Goal: Check status: Check status

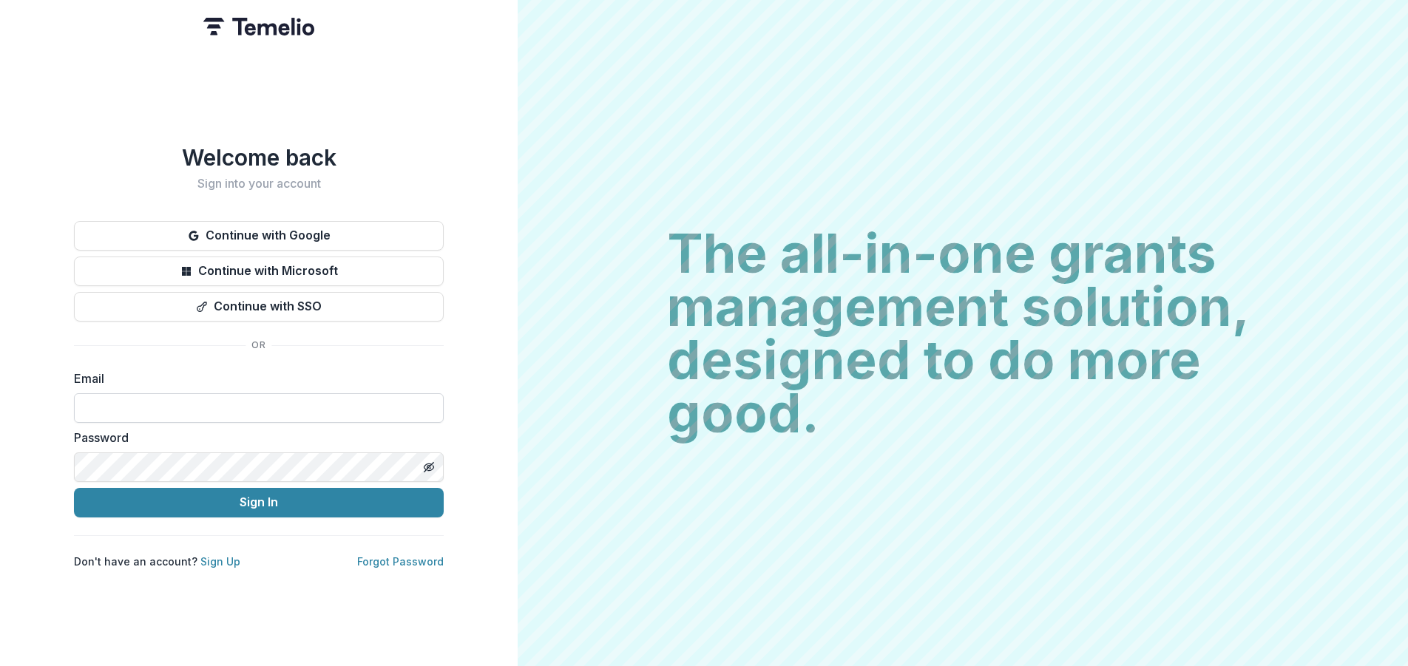
click at [174, 405] on input at bounding box center [259, 408] width 370 height 30
type input "**********"
click at [425, 462] on icon "Toggle password visibility" at bounding box center [429, 468] width 12 height 12
click at [253, 496] on button "Sign In" at bounding box center [259, 503] width 370 height 30
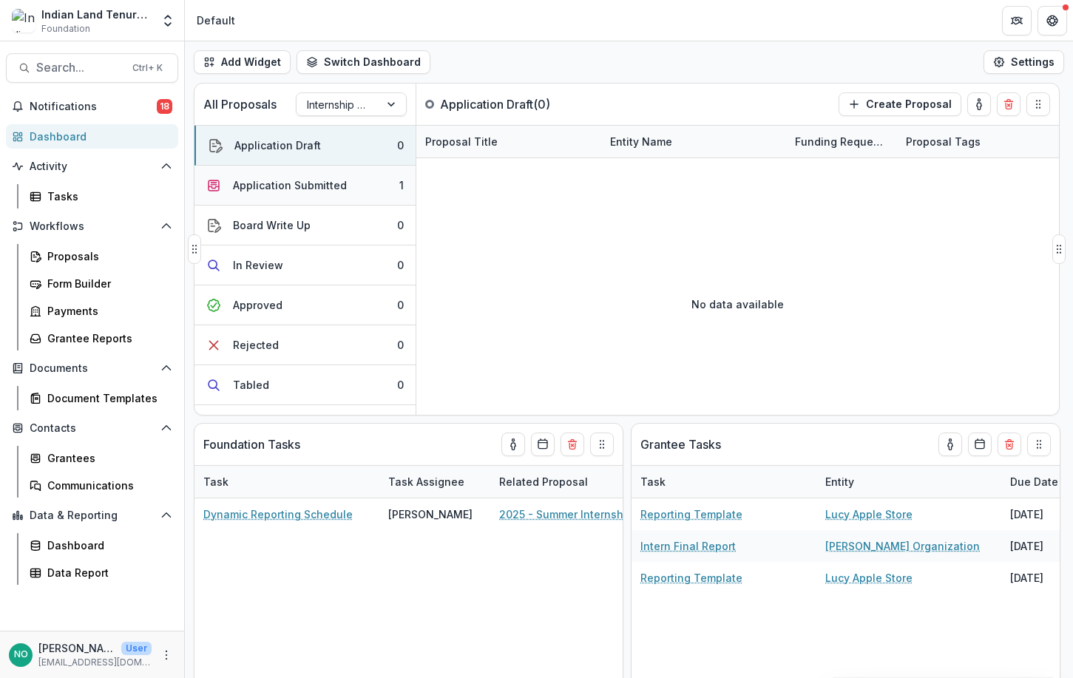
click at [298, 191] on div "Application Submitted" at bounding box center [290, 186] width 114 height 16
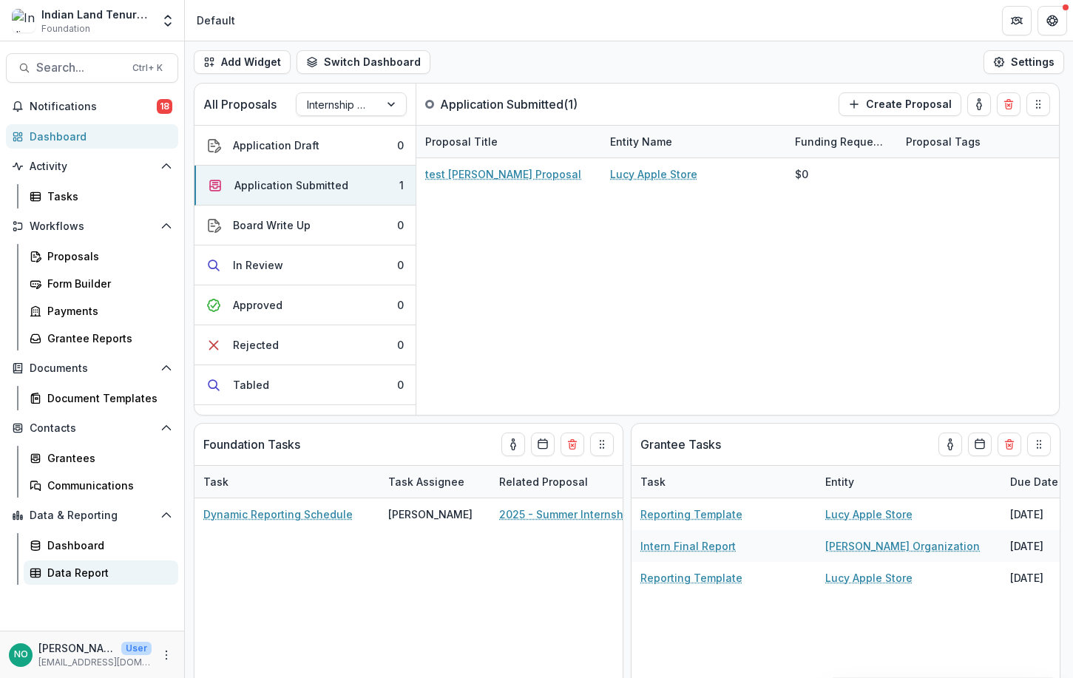
click at [68, 564] on link "Data Report" at bounding box center [101, 573] width 155 height 24
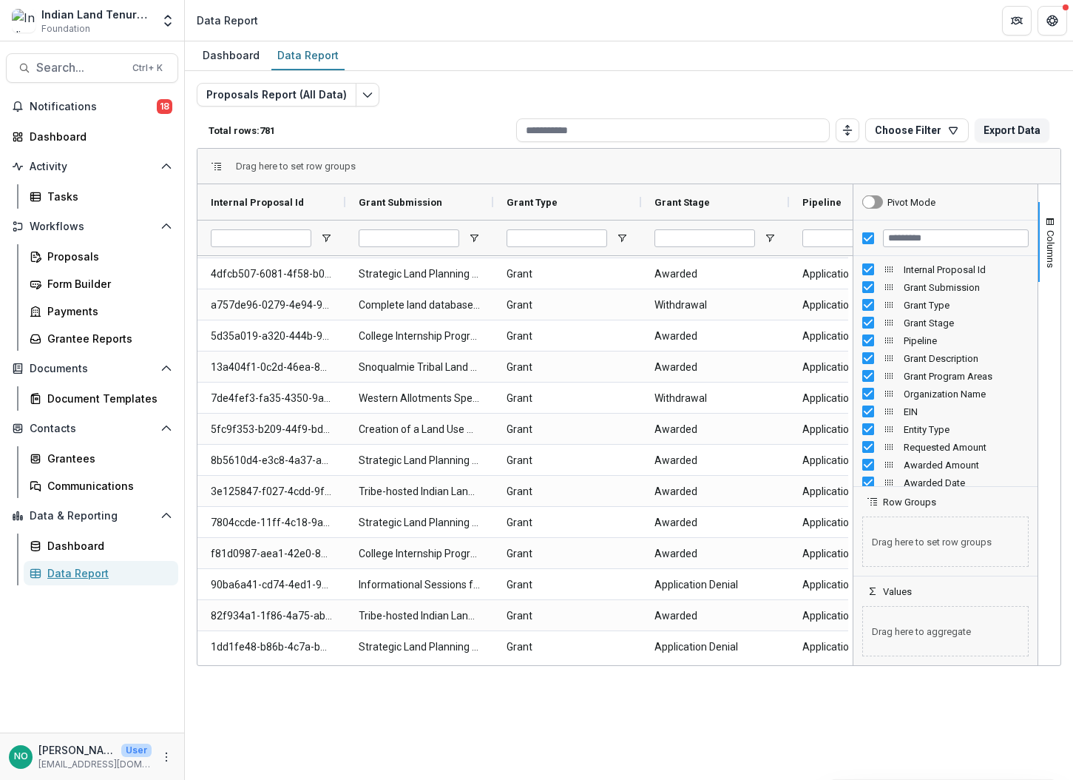
scroll to position [4192, 0]
click at [61, 544] on div "Dashboard" at bounding box center [106, 546] width 119 height 16
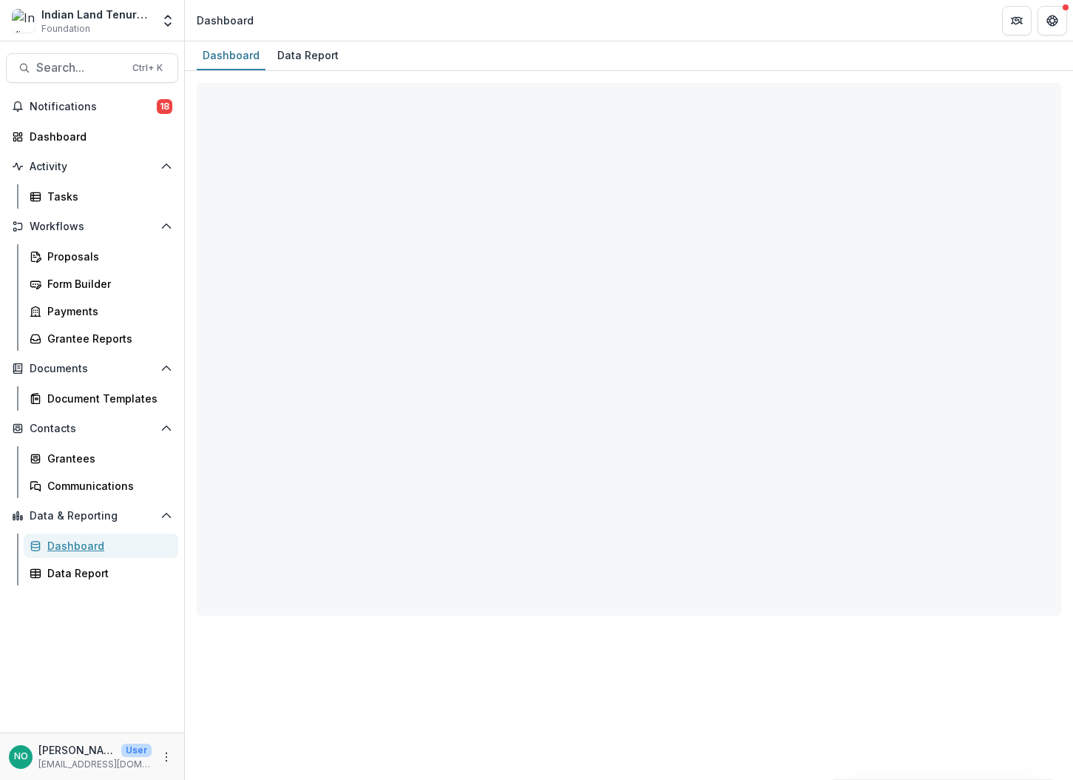
select select "**********"
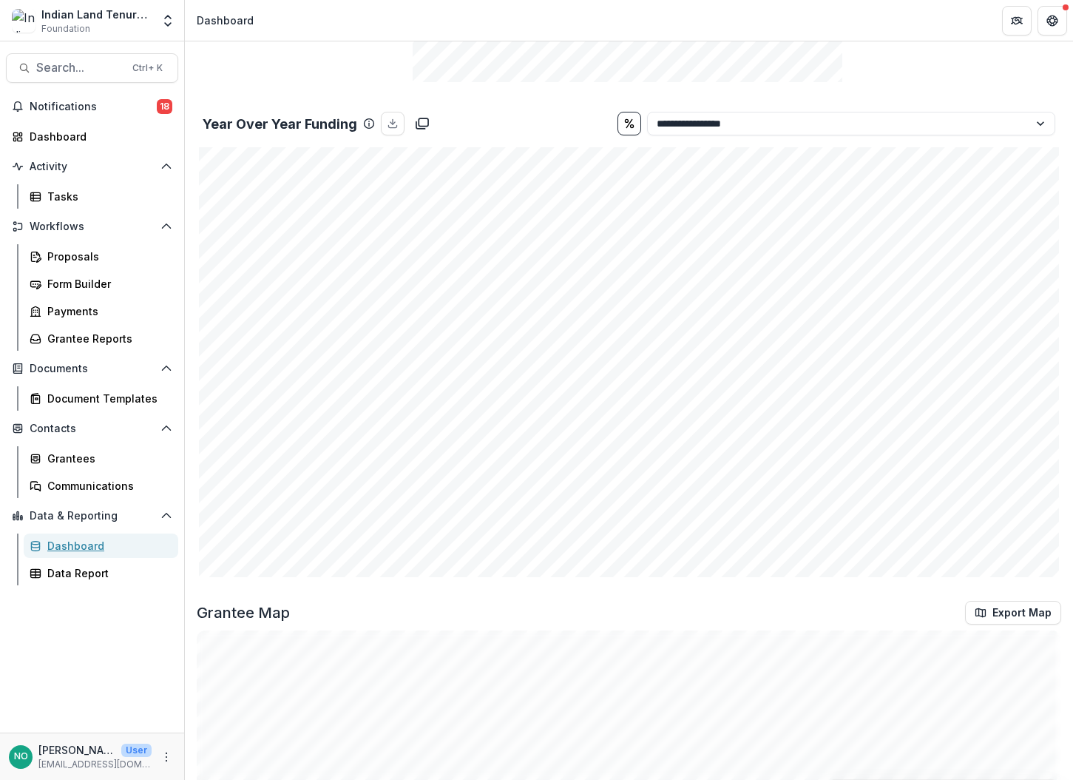
scroll to position [1983, 0]
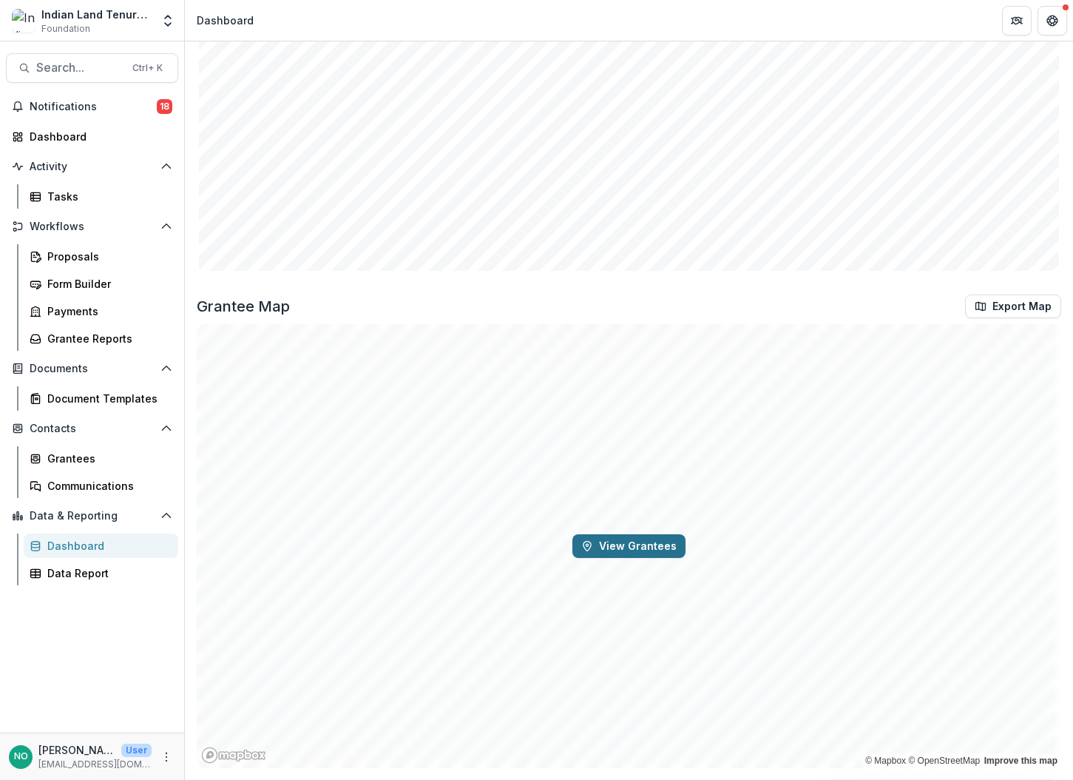
click at [654, 544] on button "View Grantees" at bounding box center [628, 546] width 113 height 24
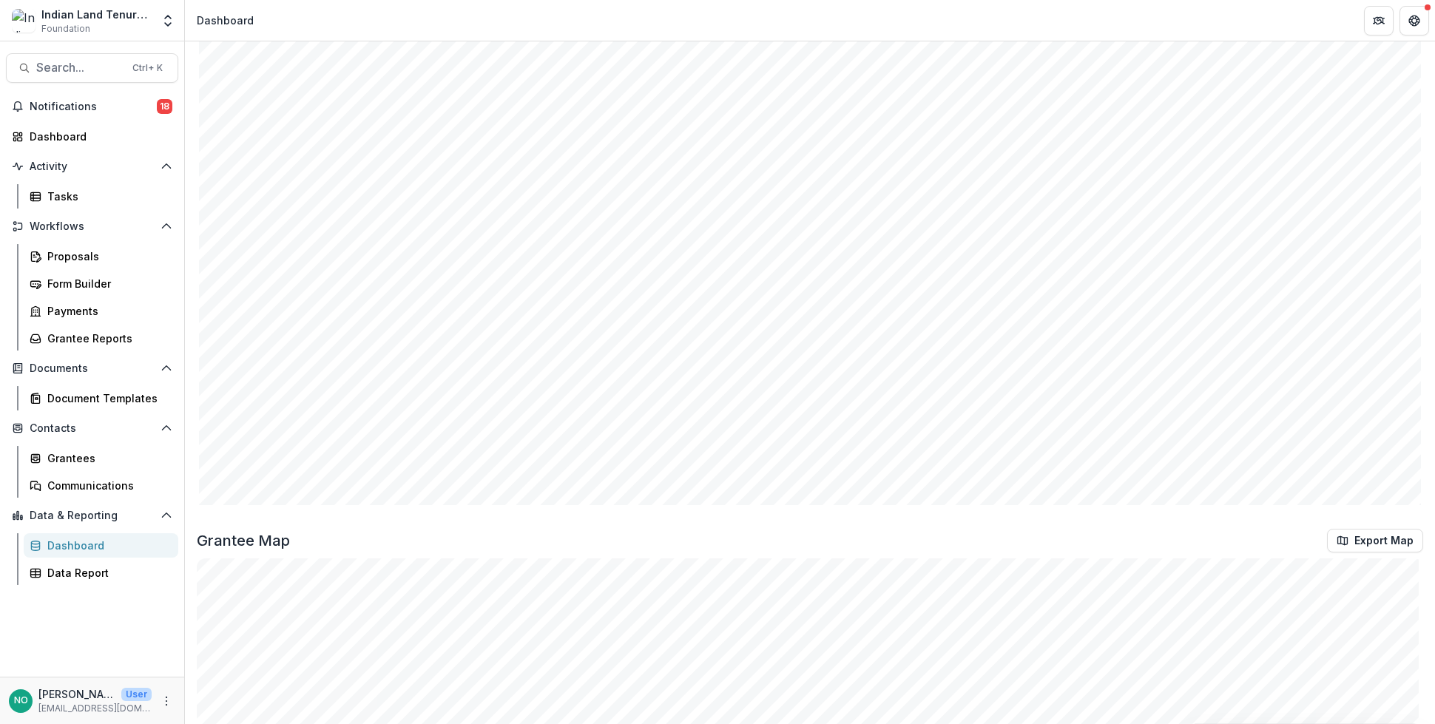
scroll to position [2292, 0]
